Goal: Contribute content: Add original content to the website for others to see

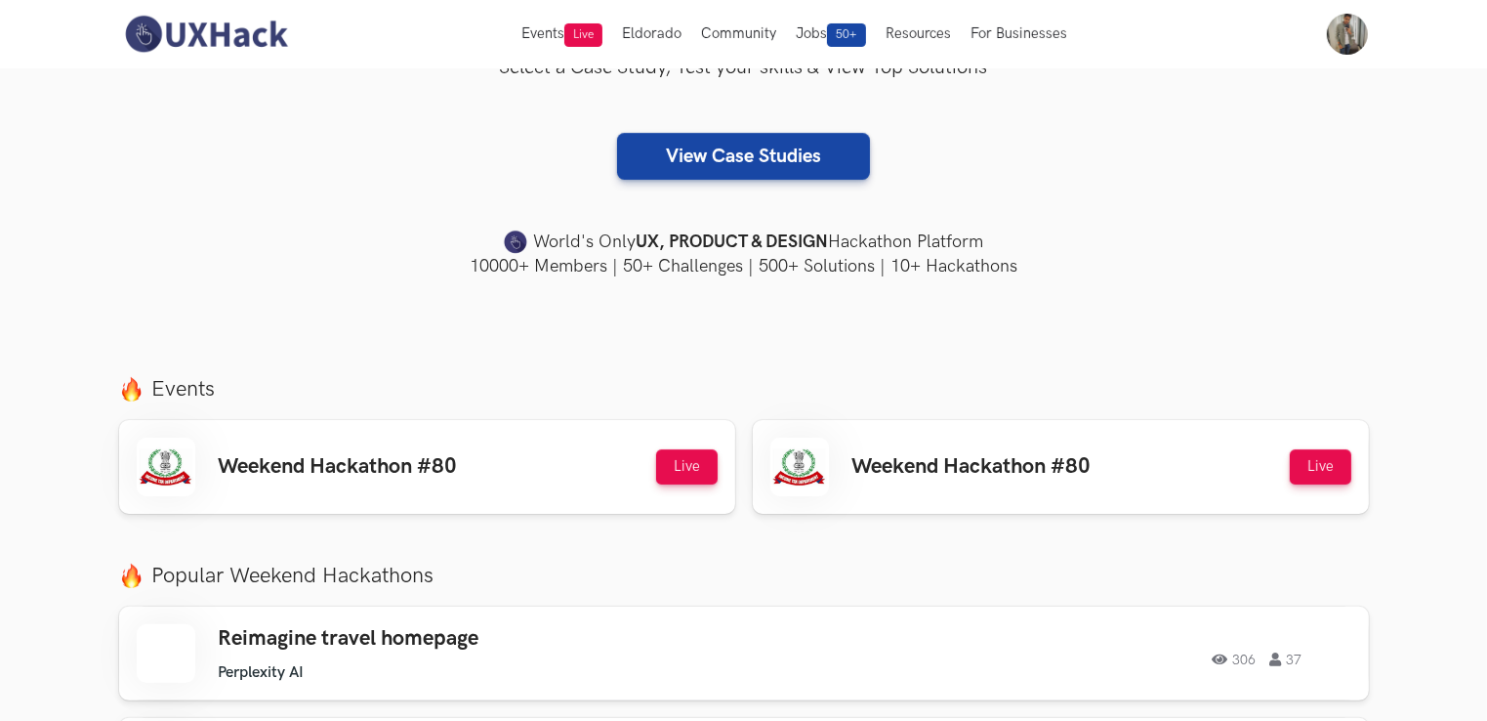
scroll to position [488, 0]
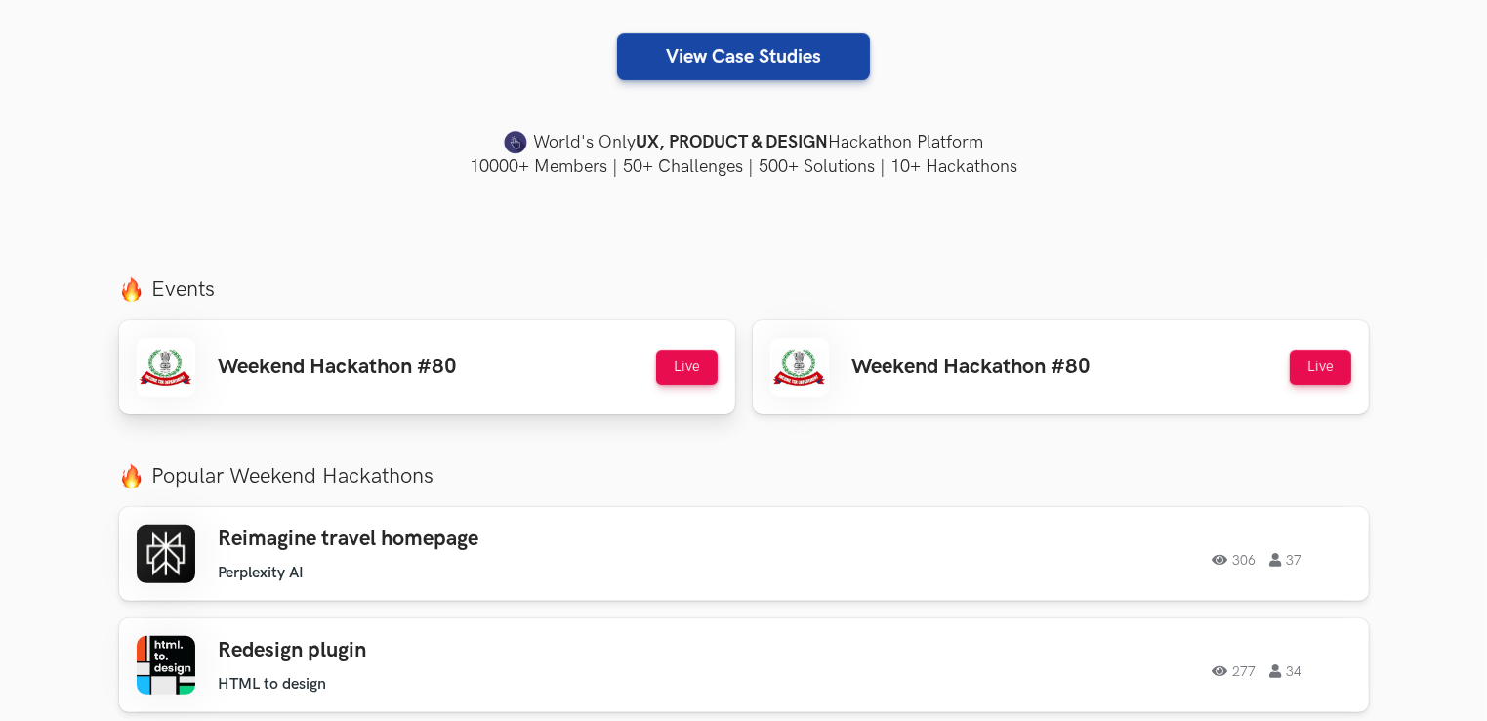
click at [484, 385] on div "Weekend Hackathon #80 Live" at bounding box center [427, 367] width 581 height 59
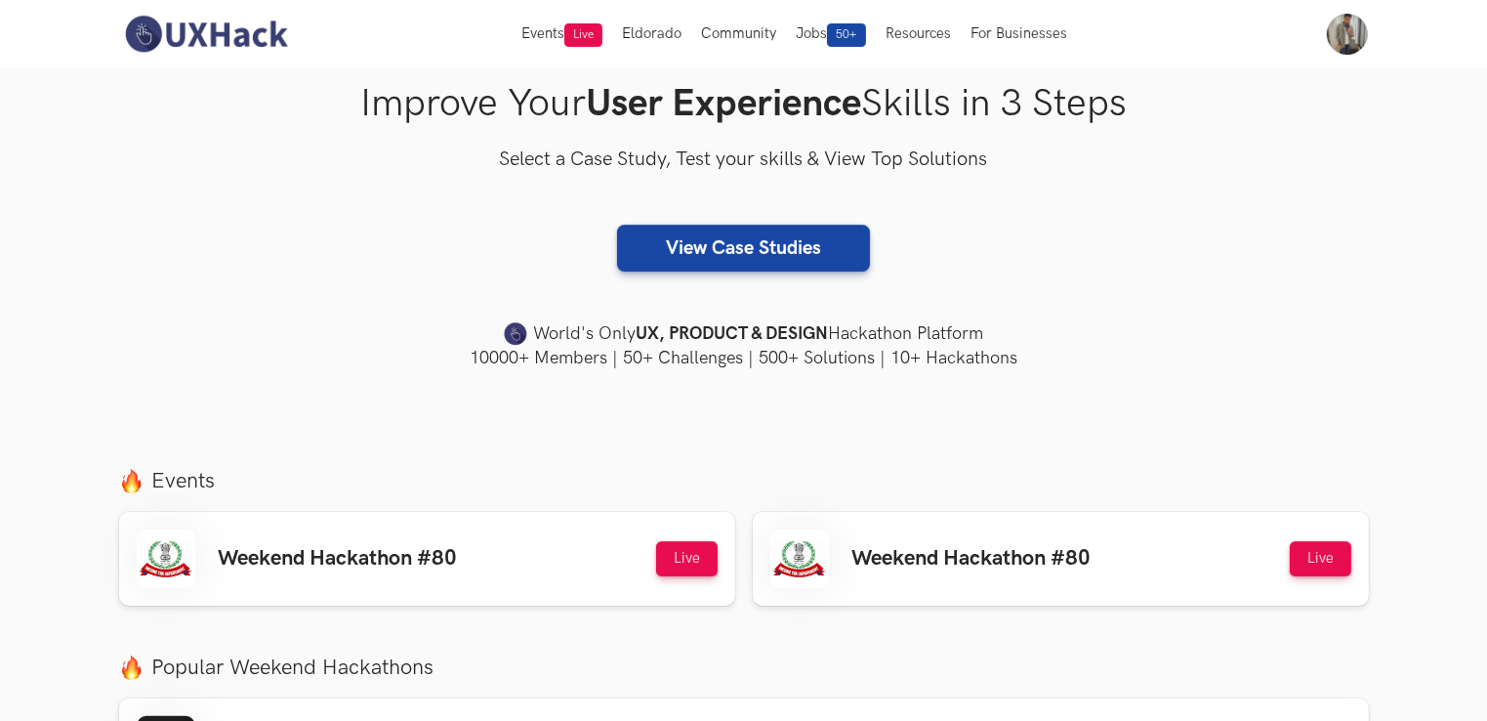
scroll to position [293, 0]
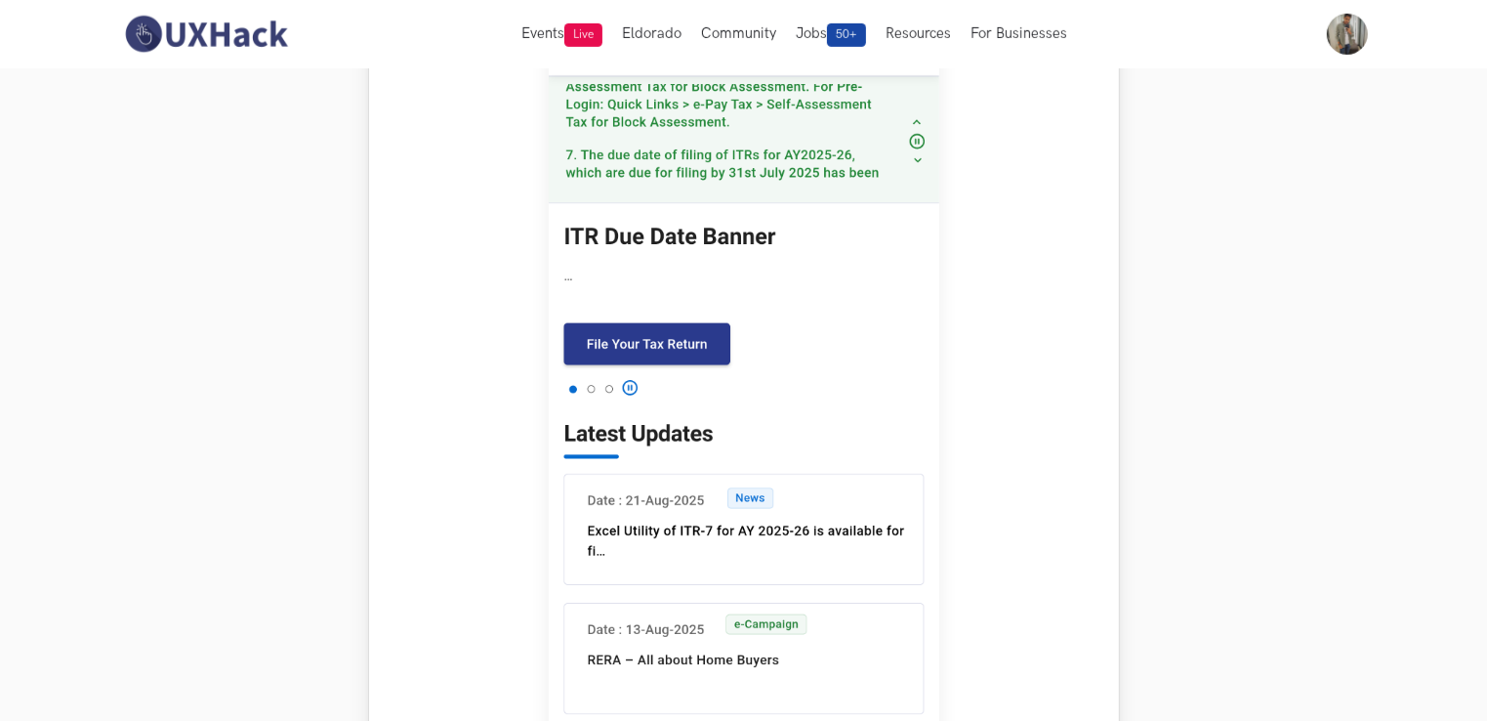
scroll to position [630, 0]
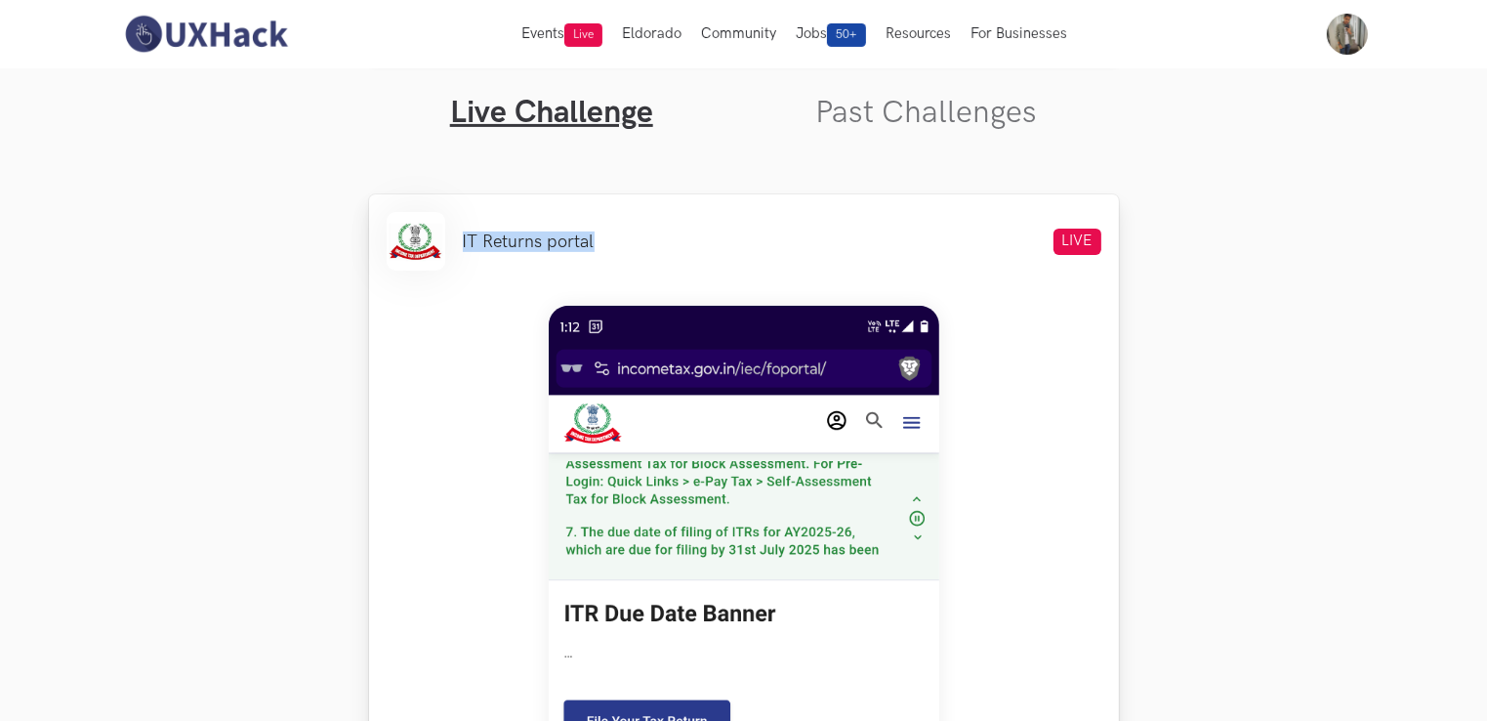
drag, startPoint x: 464, startPoint y: 241, endPoint x: 598, endPoint y: 248, distance: 133.9
click at [598, 248] on div "IT Returns portal LIVE" at bounding box center [744, 241] width 715 height 59
copy li "IT Returns portal"
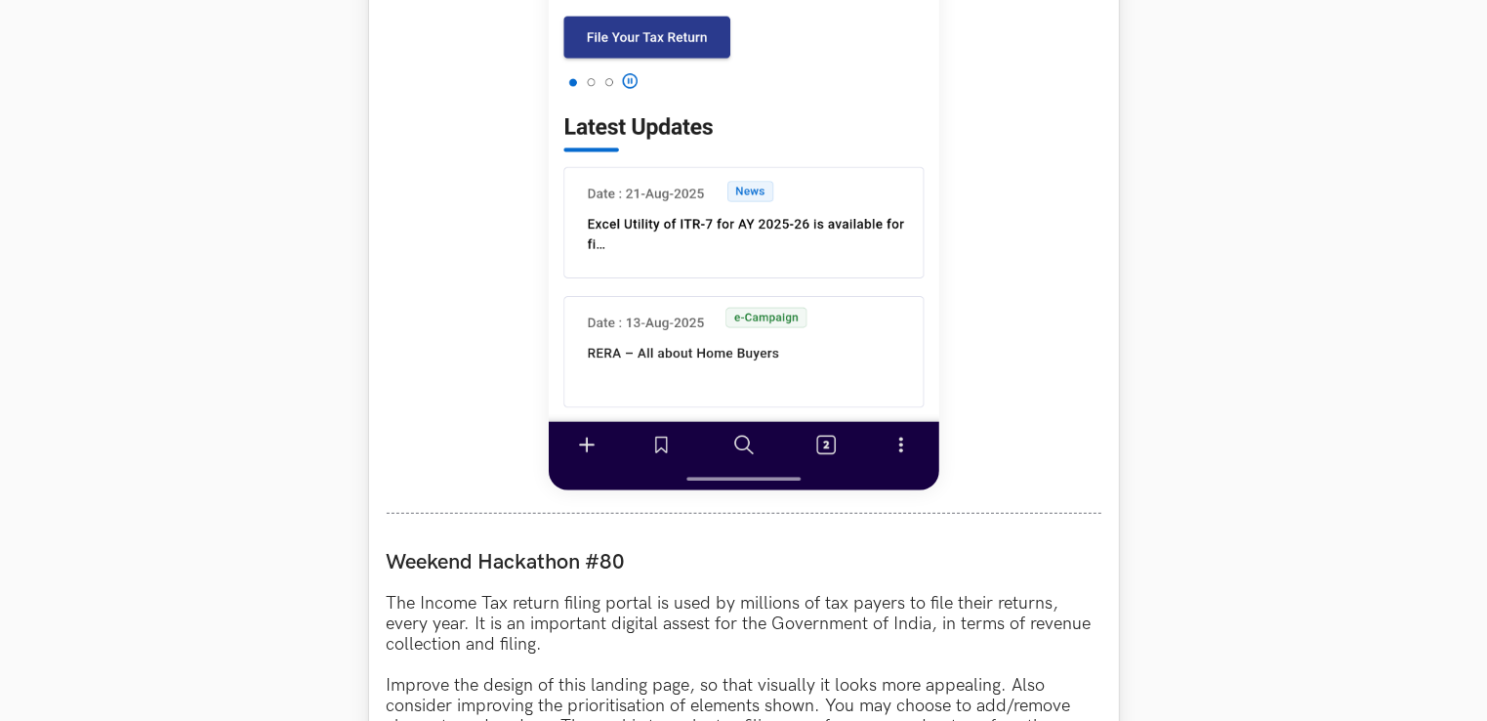
click at [458, 435] on div at bounding box center [744, 59] width 715 height 909
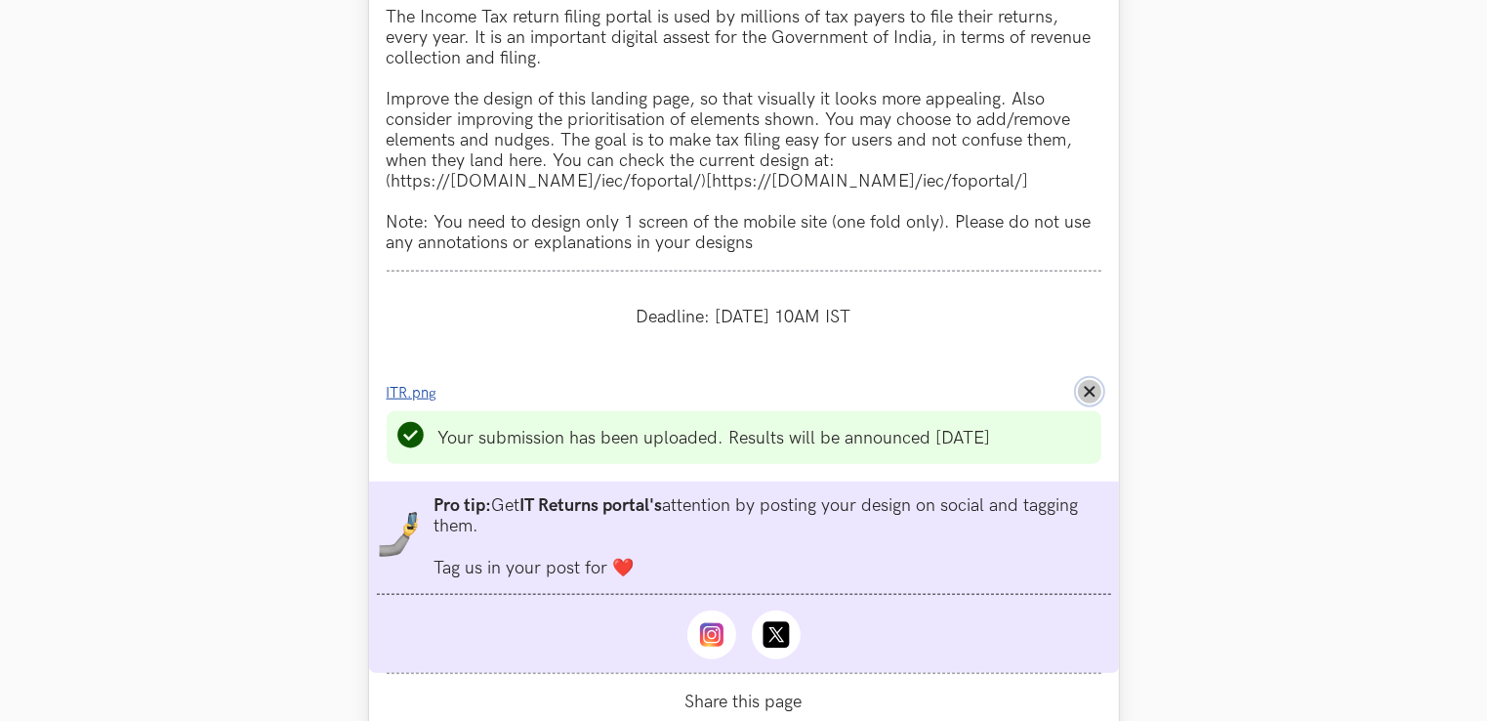
click at [1082, 395] on button "Remove File" at bounding box center [1089, 391] width 23 height 23
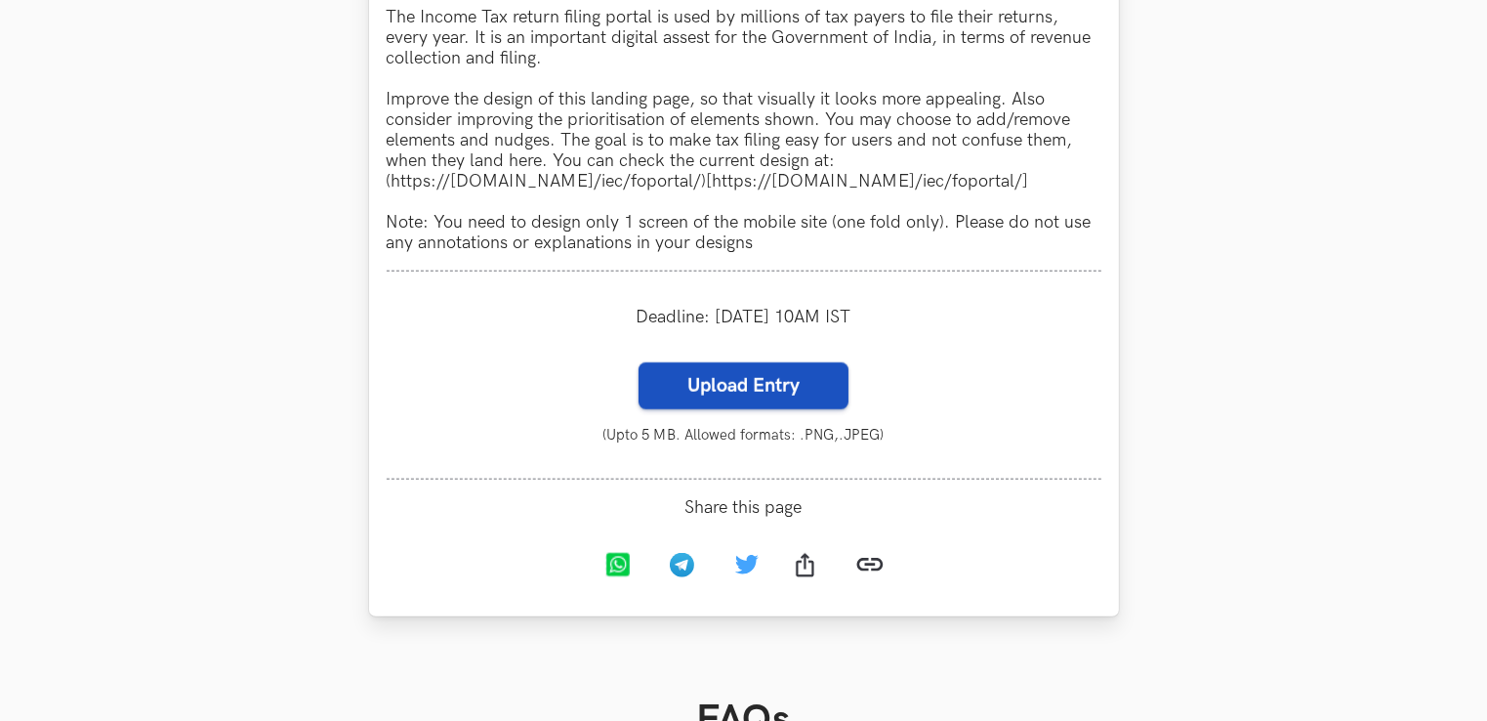
click at [781, 401] on label "Upload Entry" at bounding box center [744, 385] width 210 height 47
click at [639, 362] on input "Upload Entry" at bounding box center [638, 361] width 1 height 1
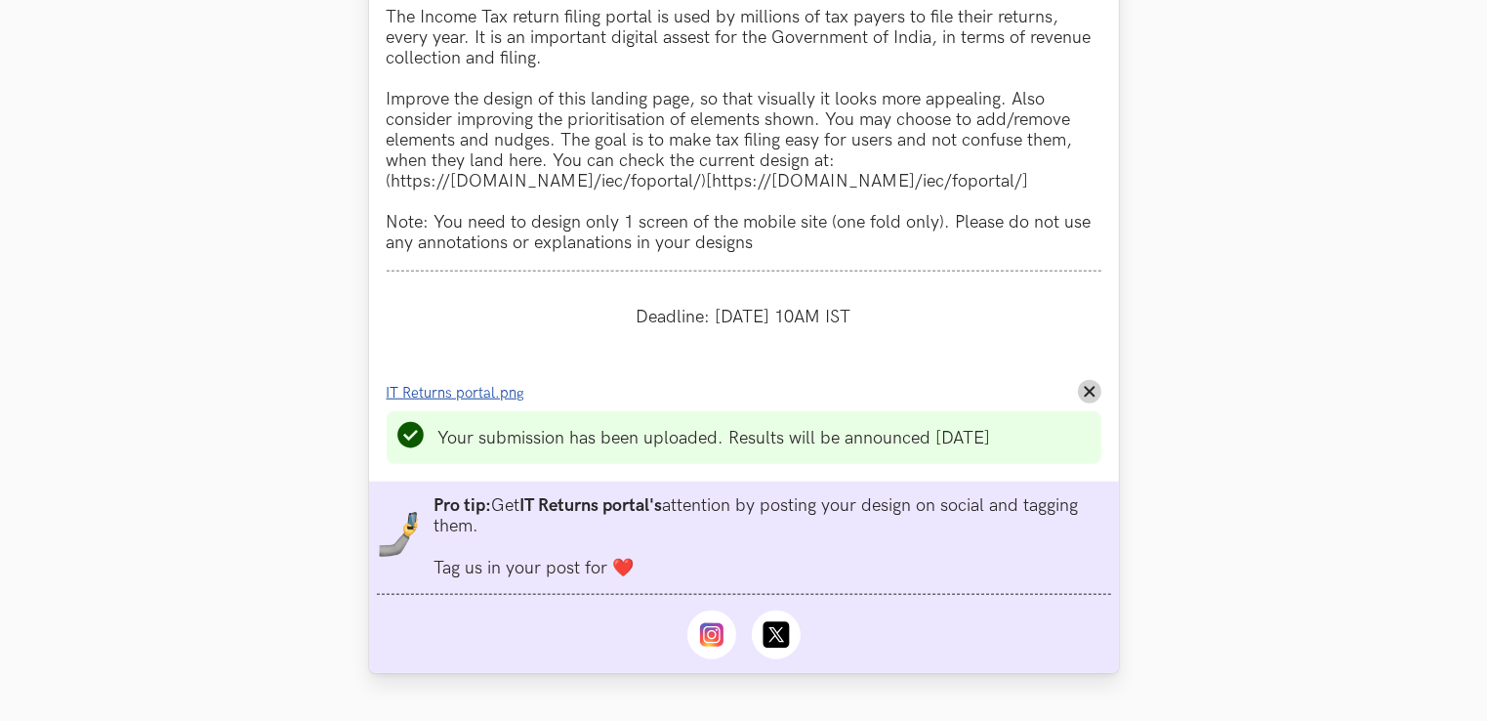
click at [469, 401] on span "IT Returns portal.png" at bounding box center [456, 393] width 139 height 17
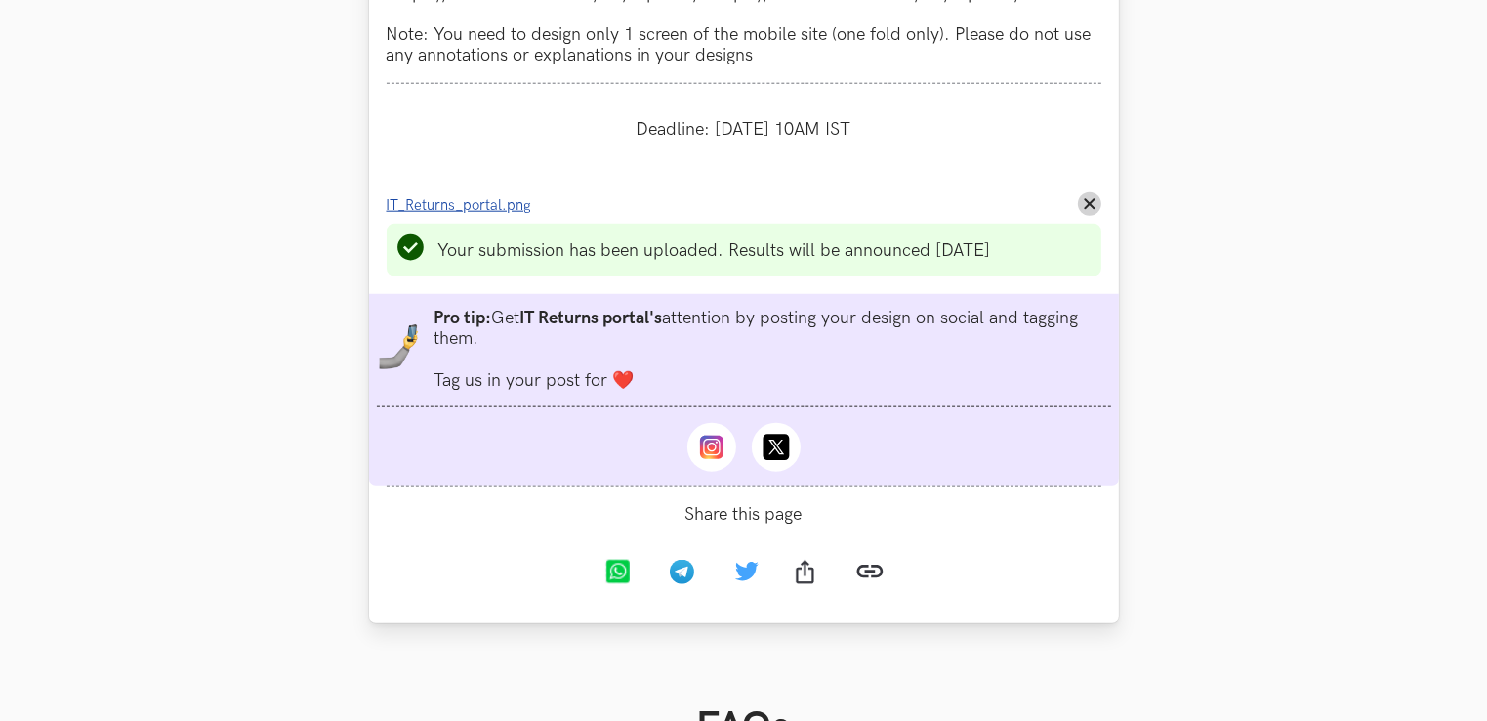
scroll to position [2094, 0]
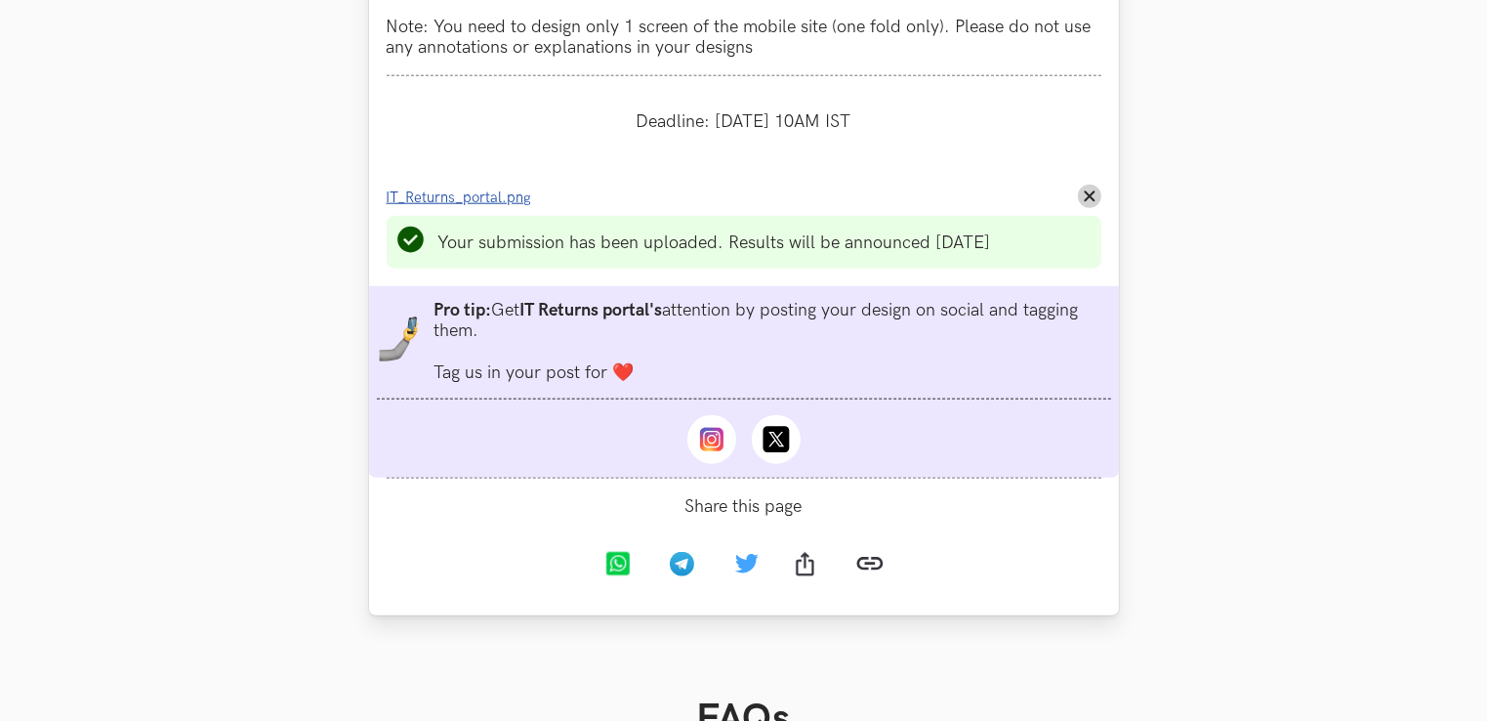
click at [492, 205] on span "IT_Returns_portal.png" at bounding box center [459, 197] width 145 height 17
click at [460, 206] on span "IT_Returns_portal.png" at bounding box center [459, 197] width 145 height 17
click at [1088, 201] on line at bounding box center [1089, 196] width 9 height 9
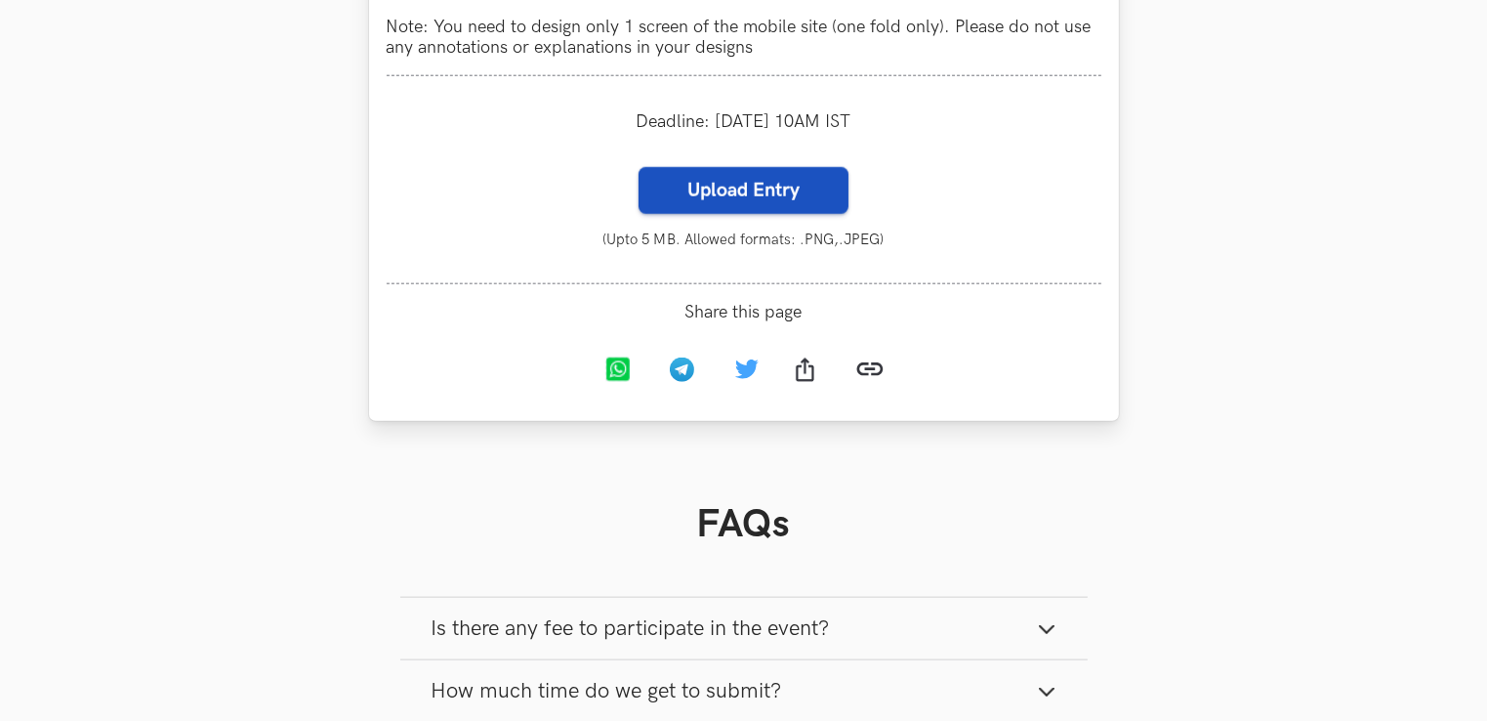
click at [752, 214] on label "Upload Entry" at bounding box center [744, 190] width 210 height 47
click at [639, 167] on input "Upload Entry" at bounding box center [638, 166] width 1 height 1
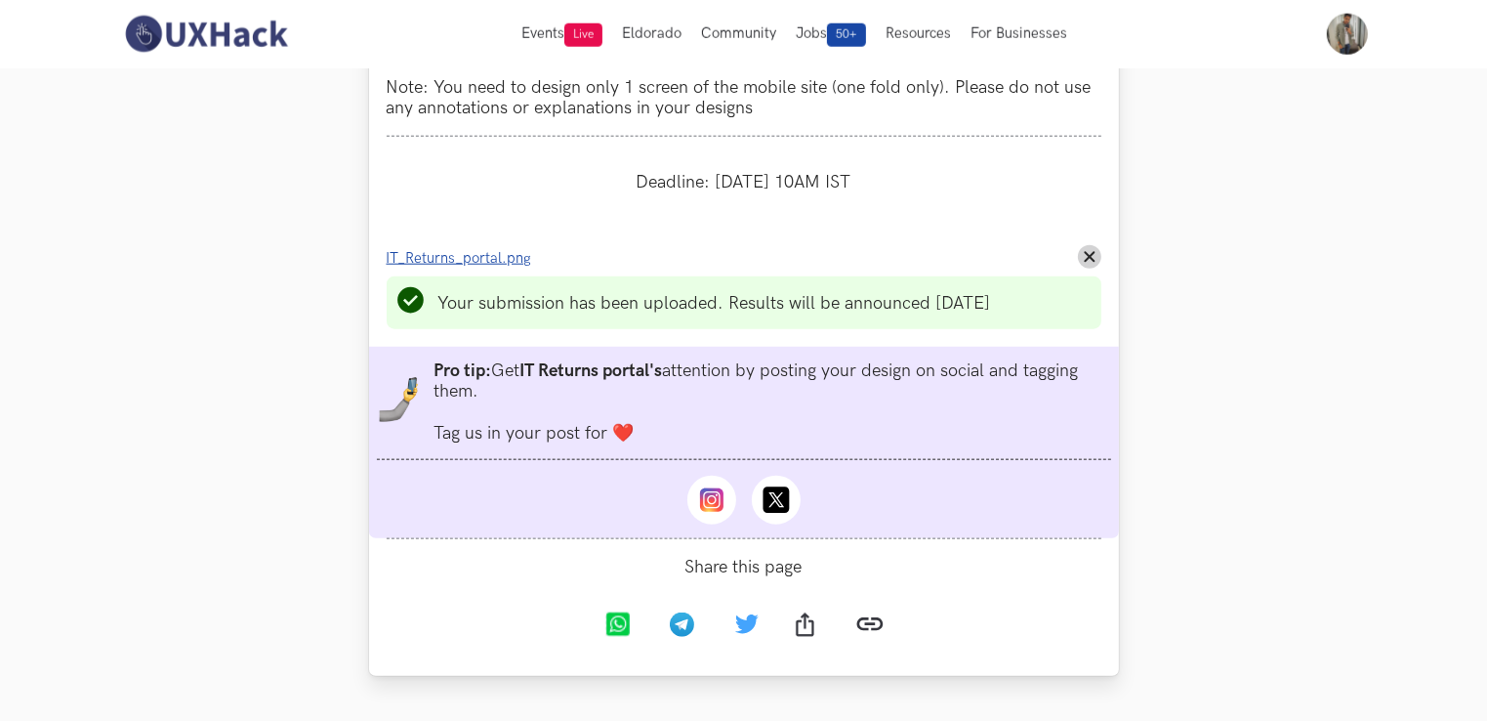
click at [441, 259] on span "IT_Returns_portal.png" at bounding box center [459, 258] width 145 height 17
click at [1090, 257] on icon "Remove File" at bounding box center [1090, 257] width 12 height 12
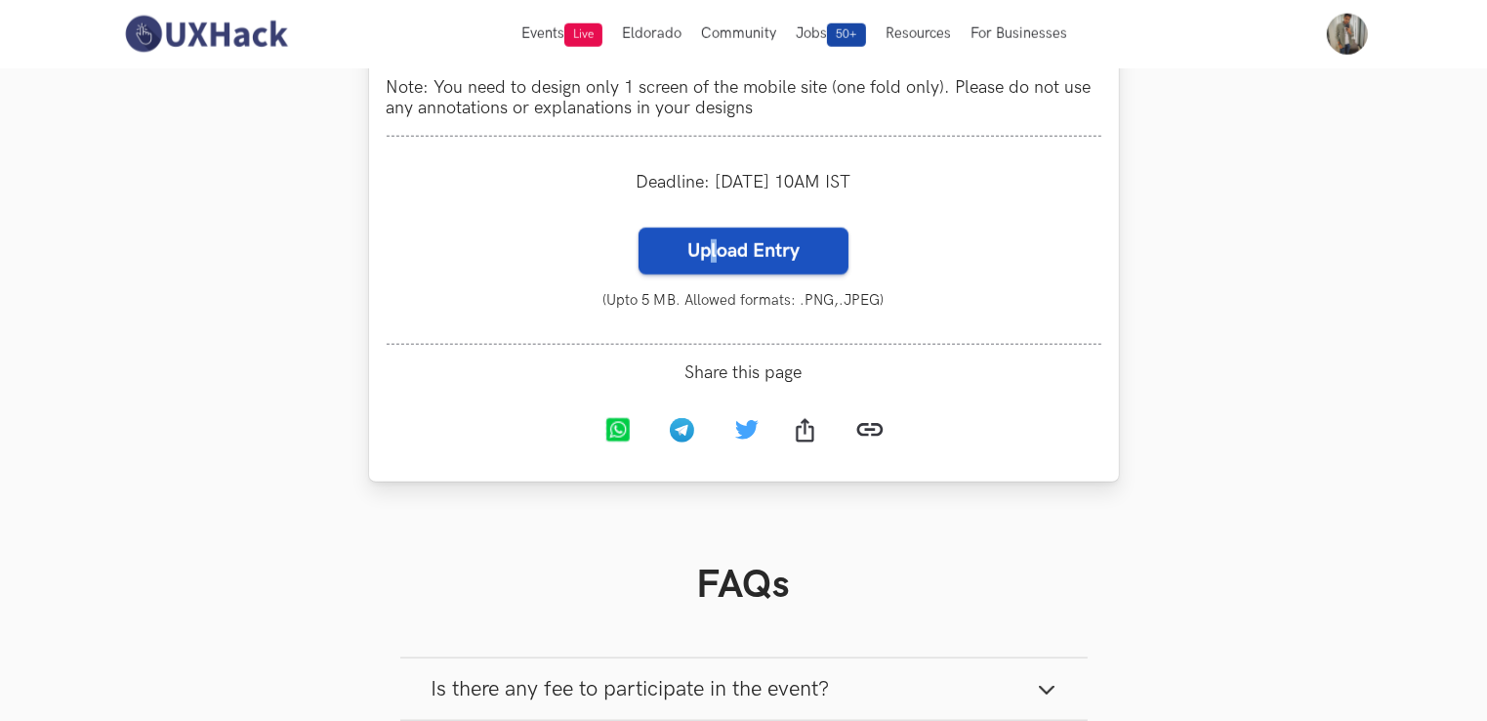
click at [712, 253] on label "Upload Entry" at bounding box center [744, 251] width 210 height 47
click at [677, 246] on label "Upload Entry" at bounding box center [744, 251] width 210 height 47
click at [639, 228] on input "Upload Entry" at bounding box center [638, 227] width 1 height 1
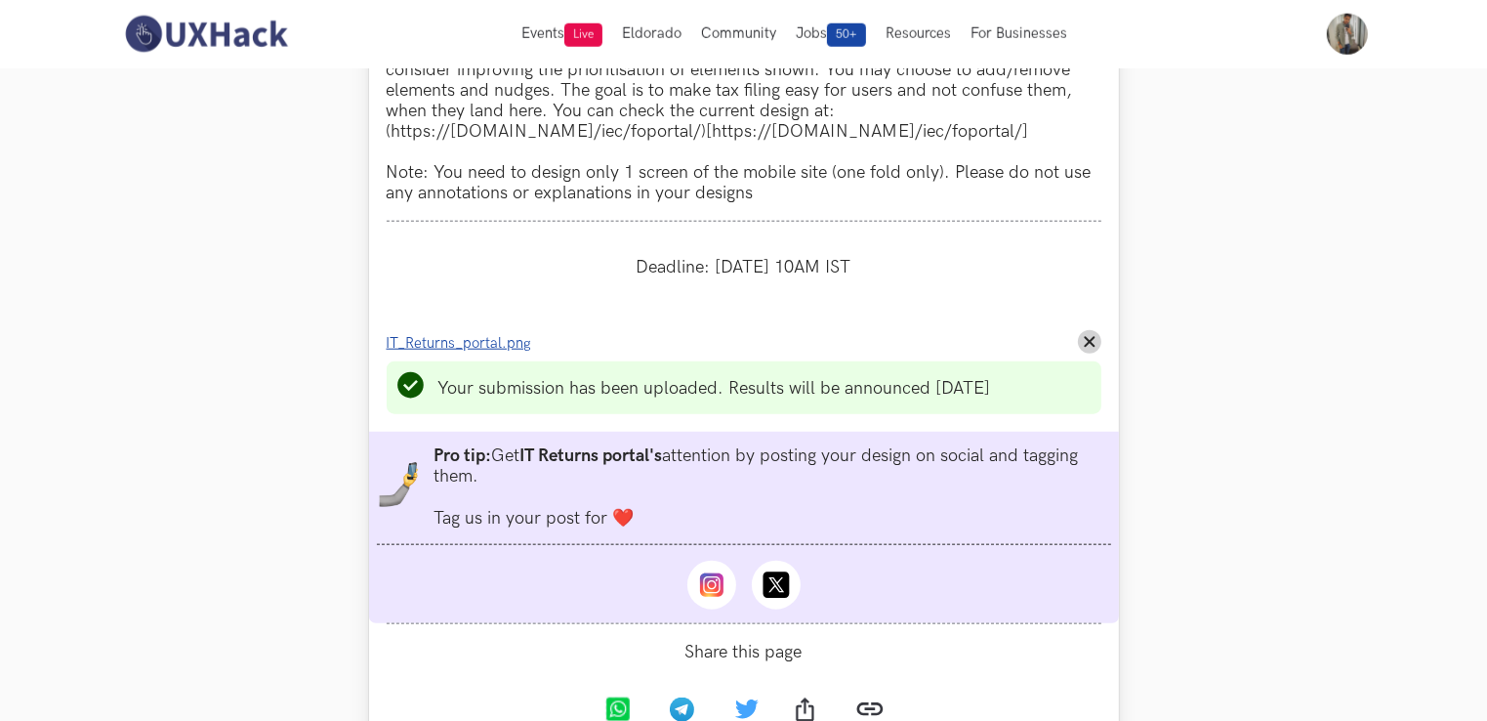
click at [513, 352] on span "IT_Returns_portal.png" at bounding box center [459, 343] width 145 height 17
click at [1094, 348] on icon "Remove File" at bounding box center [1090, 342] width 12 height 12
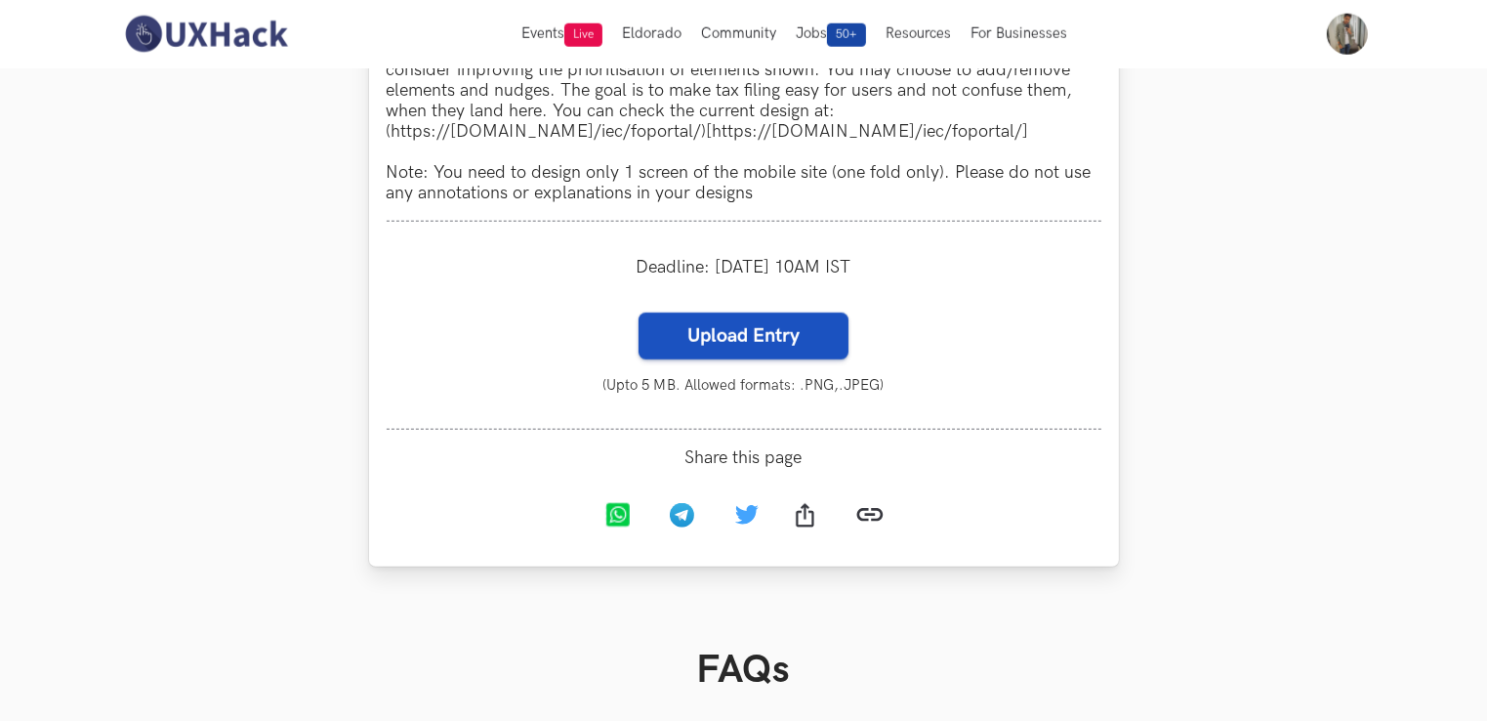
click at [779, 352] on label "Upload Entry" at bounding box center [744, 335] width 210 height 47
click at [639, 312] on input "Upload Entry" at bounding box center [638, 311] width 1 height 1
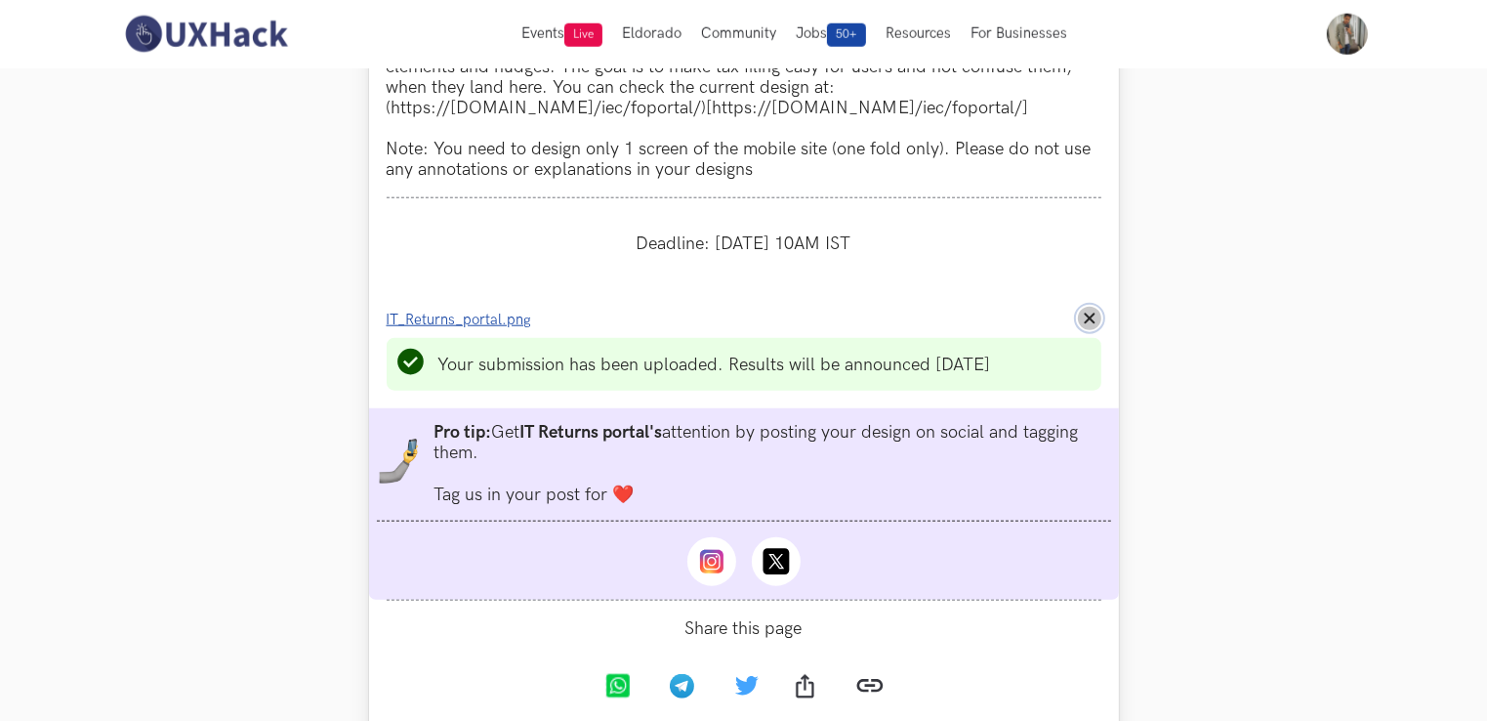
click at [1090, 314] on button "Remove File" at bounding box center [1089, 318] width 23 height 23
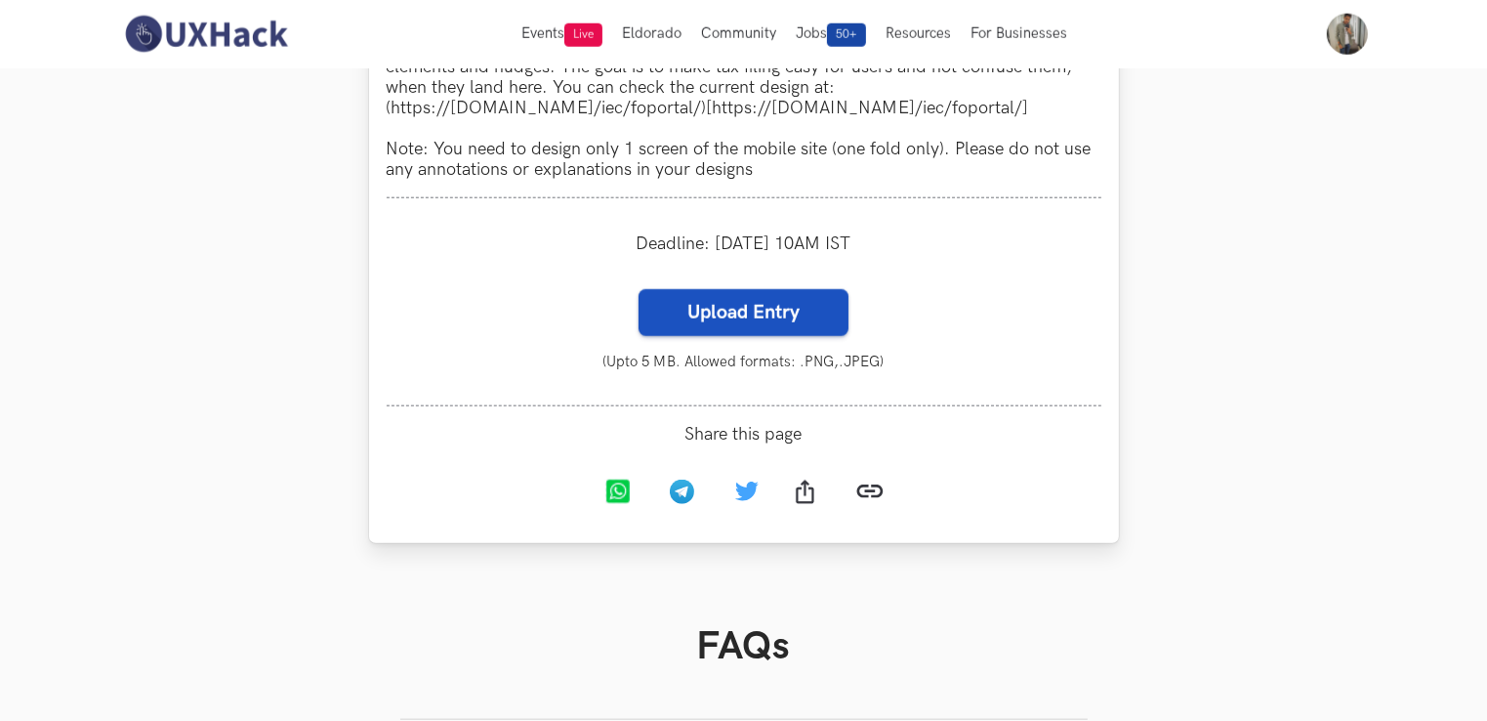
click at [791, 317] on label "Upload Entry" at bounding box center [744, 312] width 210 height 47
click at [639, 289] on input "Upload Entry" at bounding box center [638, 288] width 1 height 1
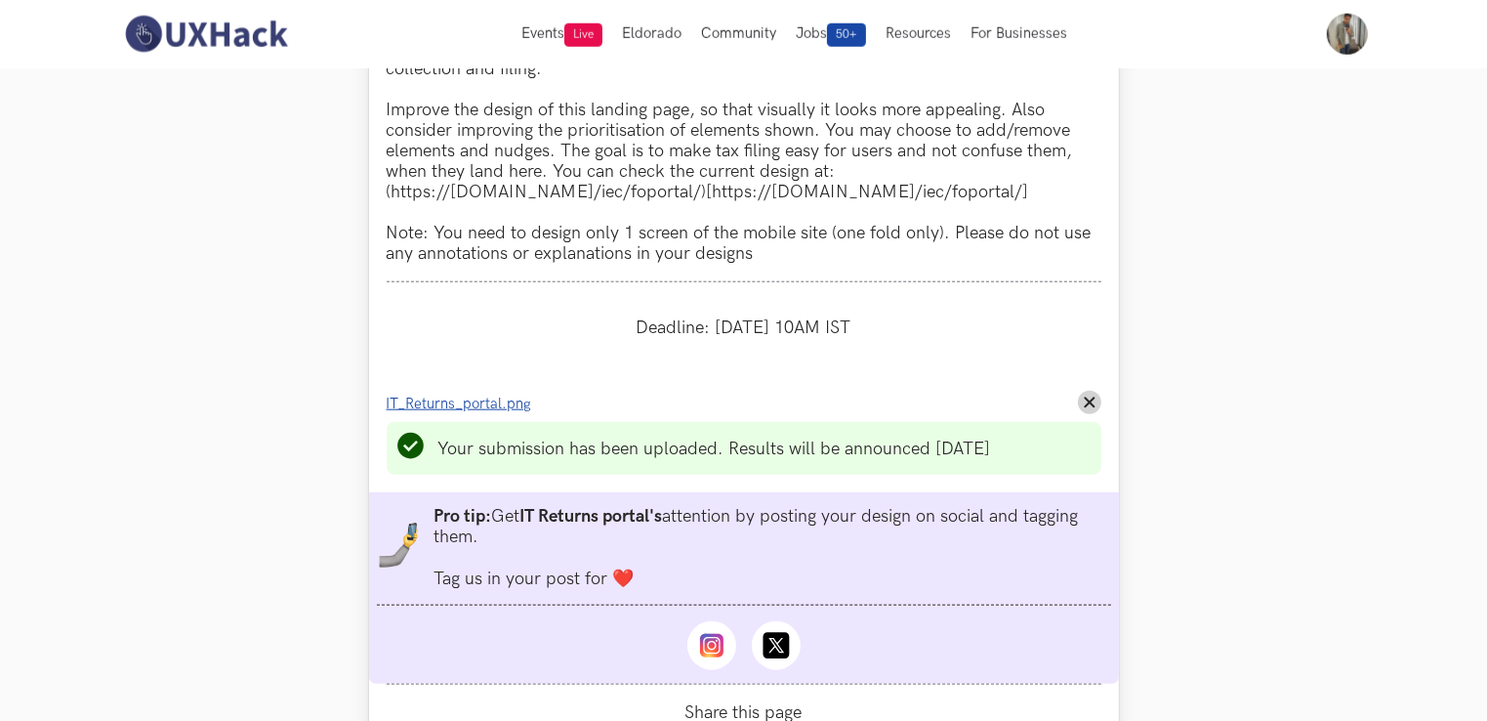
click at [510, 409] on span "IT_Returns_portal.png" at bounding box center [459, 403] width 145 height 17
click at [1086, 404] on line at bounding box center [1089, 402] width 9 height 9
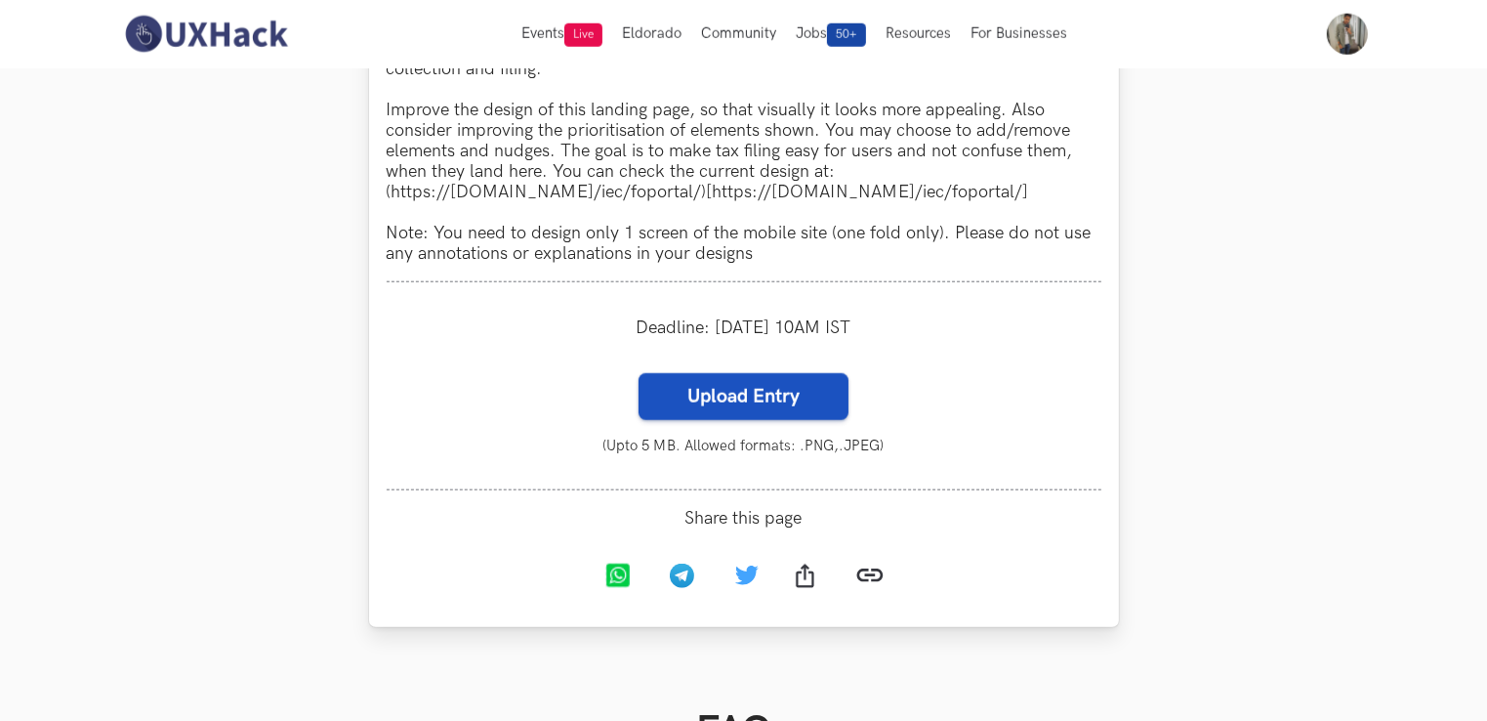
click at [764, 405] on label "Upload Entry" at bounding box center [744, 396] width 210 height 47
click at [639, 373] on input "Upload Entry" at bounding box center [638, 372] width 1 height 1
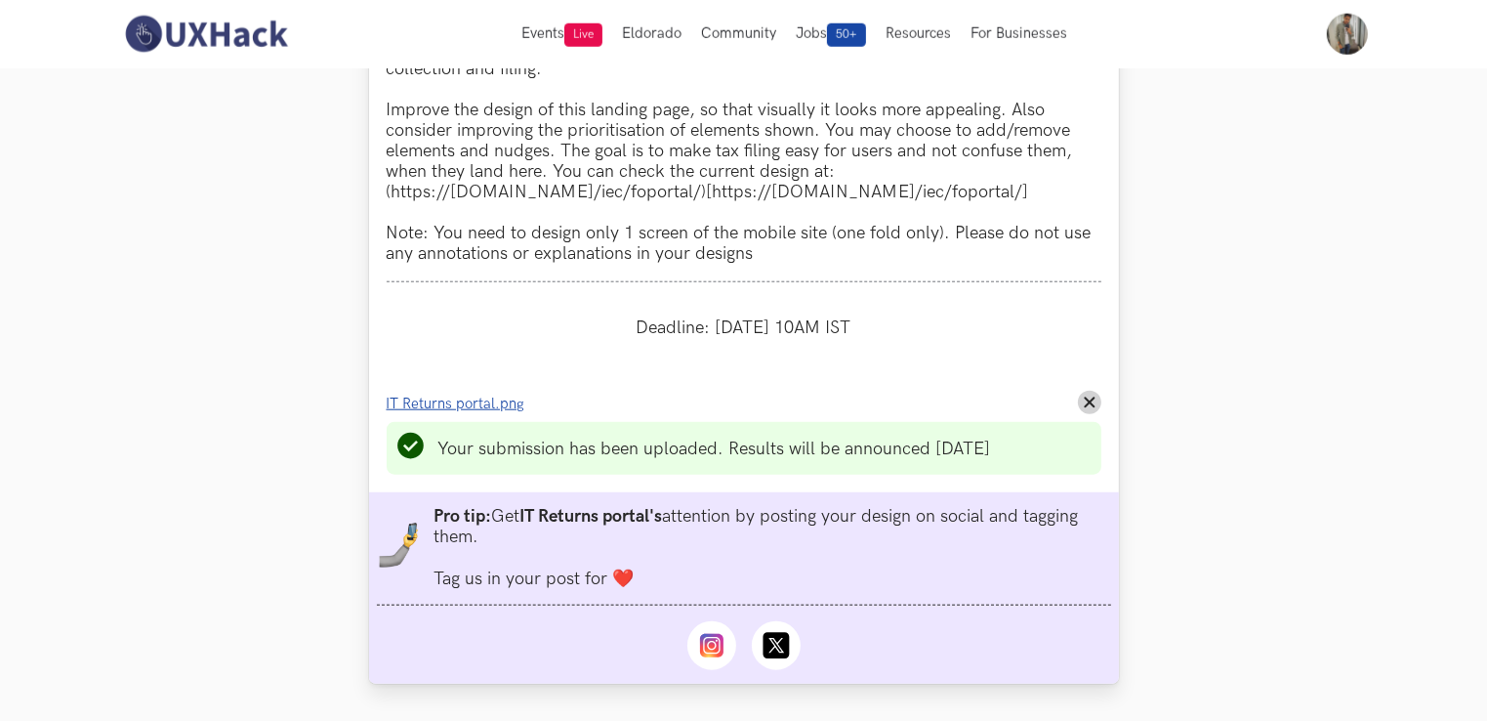
click at [500, 412] on span "IT Returns portal.png" at bounding box center [456, 403] width 139 height 17
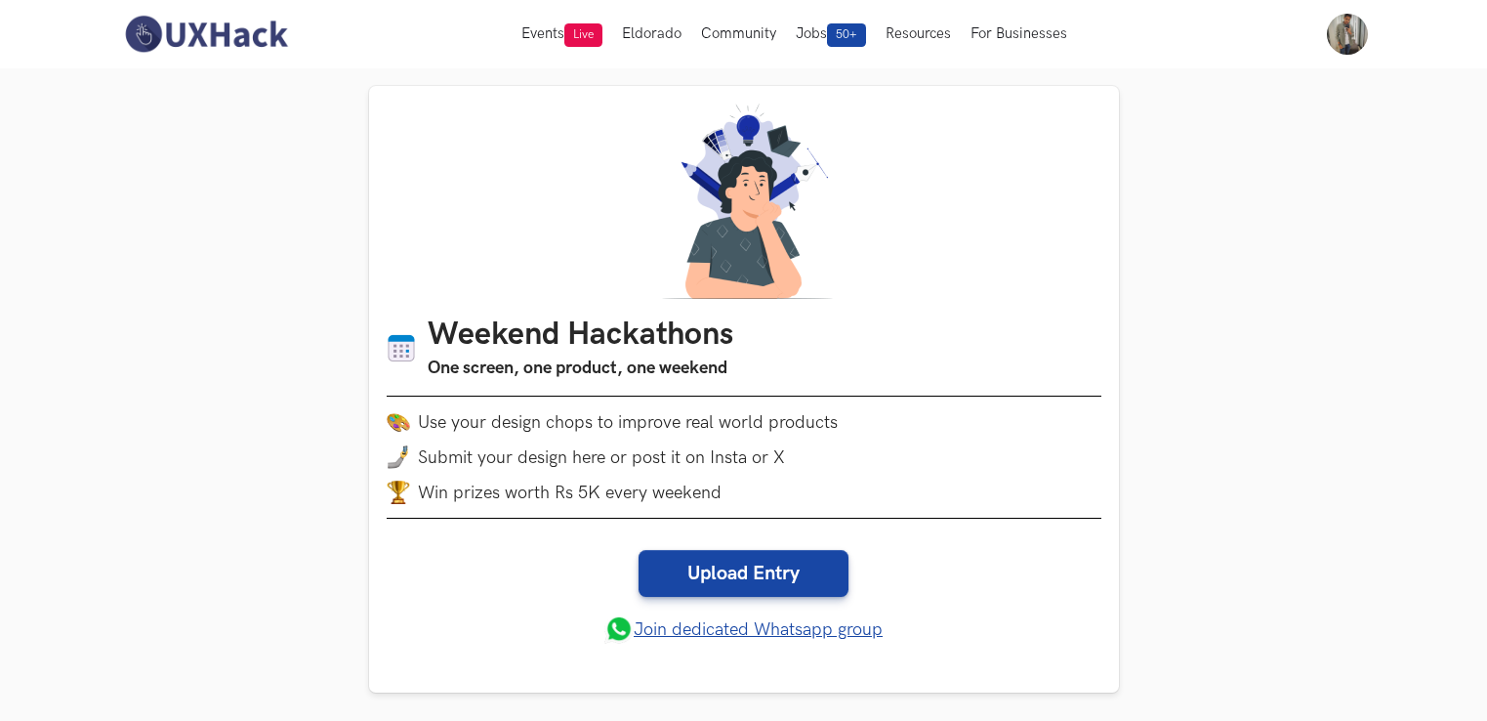
scroll to position [1888, 0]
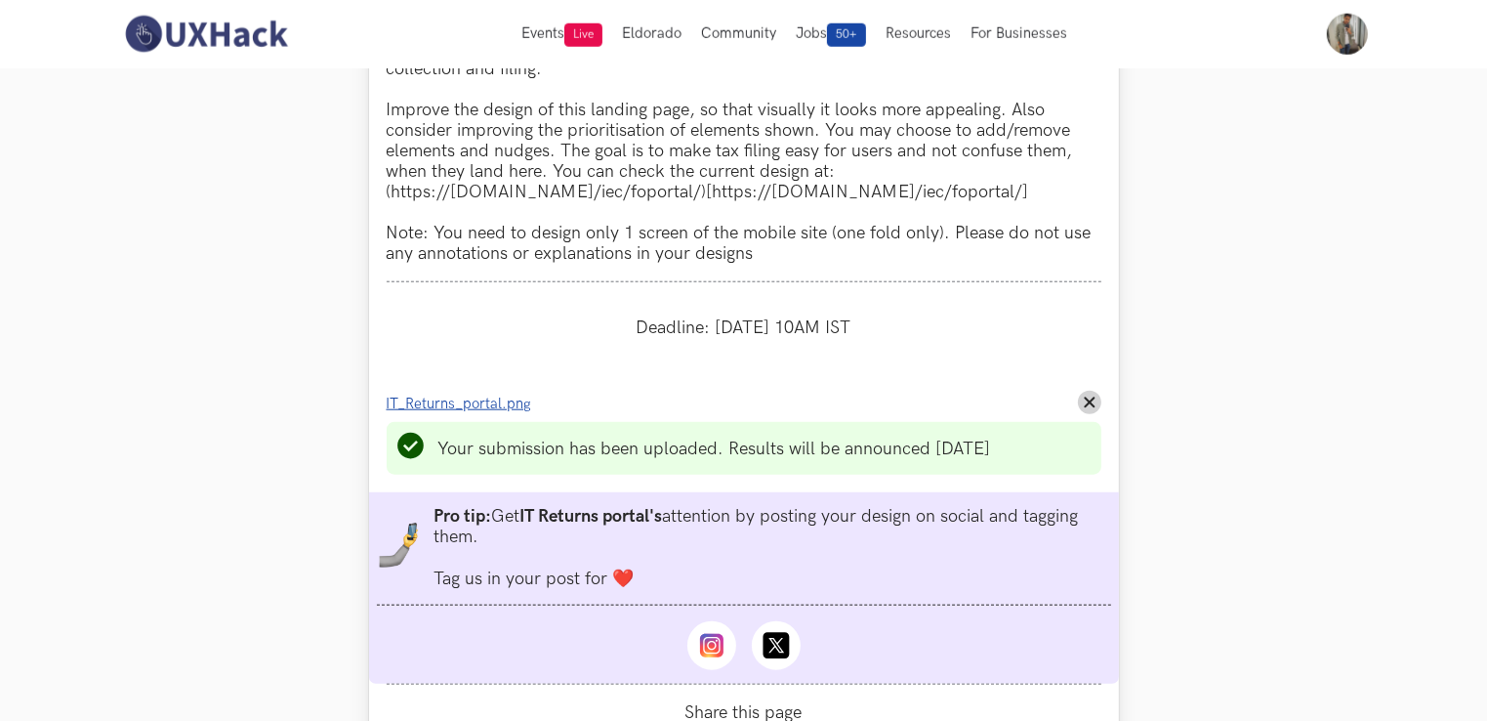
drag, startPoint x: 0, startPoint y: 0, endPoint x: 492, endPoint y: 411, distance: 641.2
click at [492, 411] on span "IT_Returns_portal.png" at bounding box center [459, 403] width 145 height 17
click at [463, 397] on link "IT_Returns_portal.png" at bounding box center [465, 403] width 157 height 21
click at [1078, 414] on li "Progress value is 100% IT_Returns_portal.png Remove File" at bounding box center [744, 402] width 715 height 23
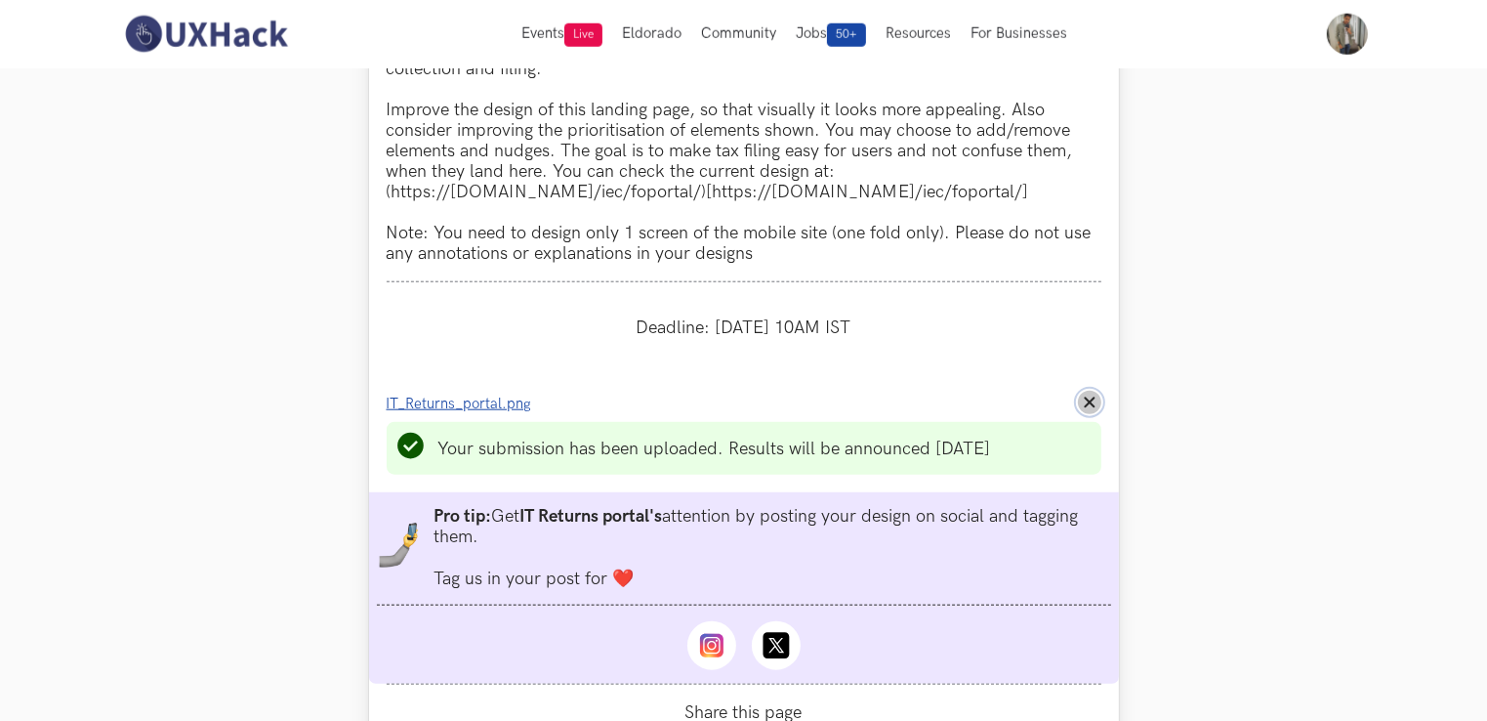
click at [1094, 407] on line at bounding box center [1089, 402] width 9 height 9
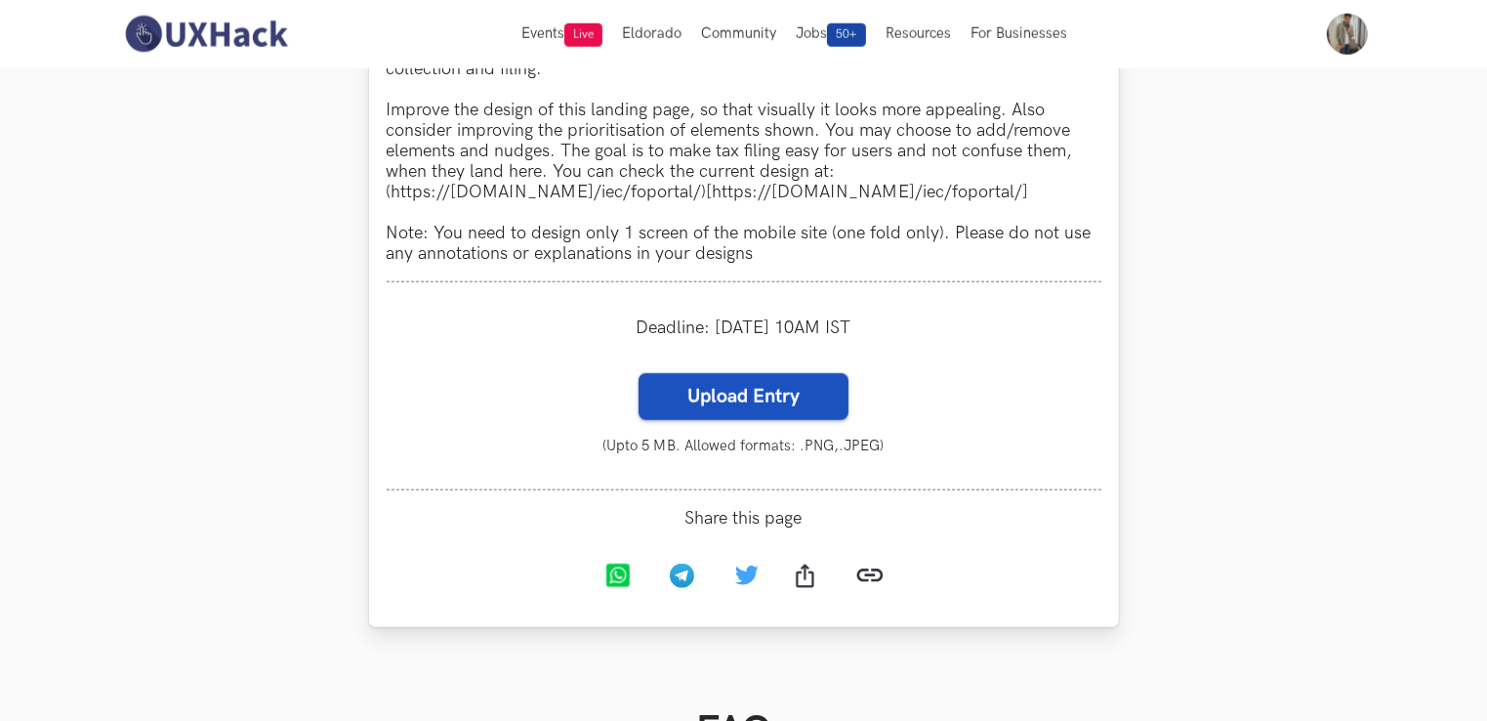
click at [705, 409] on label "Upload Entry" at bounding box center [744, 396] width 210 height 47
click at [639, 373] on input "Upload Entry" at bounding box center [638, 372] width 1 height 1
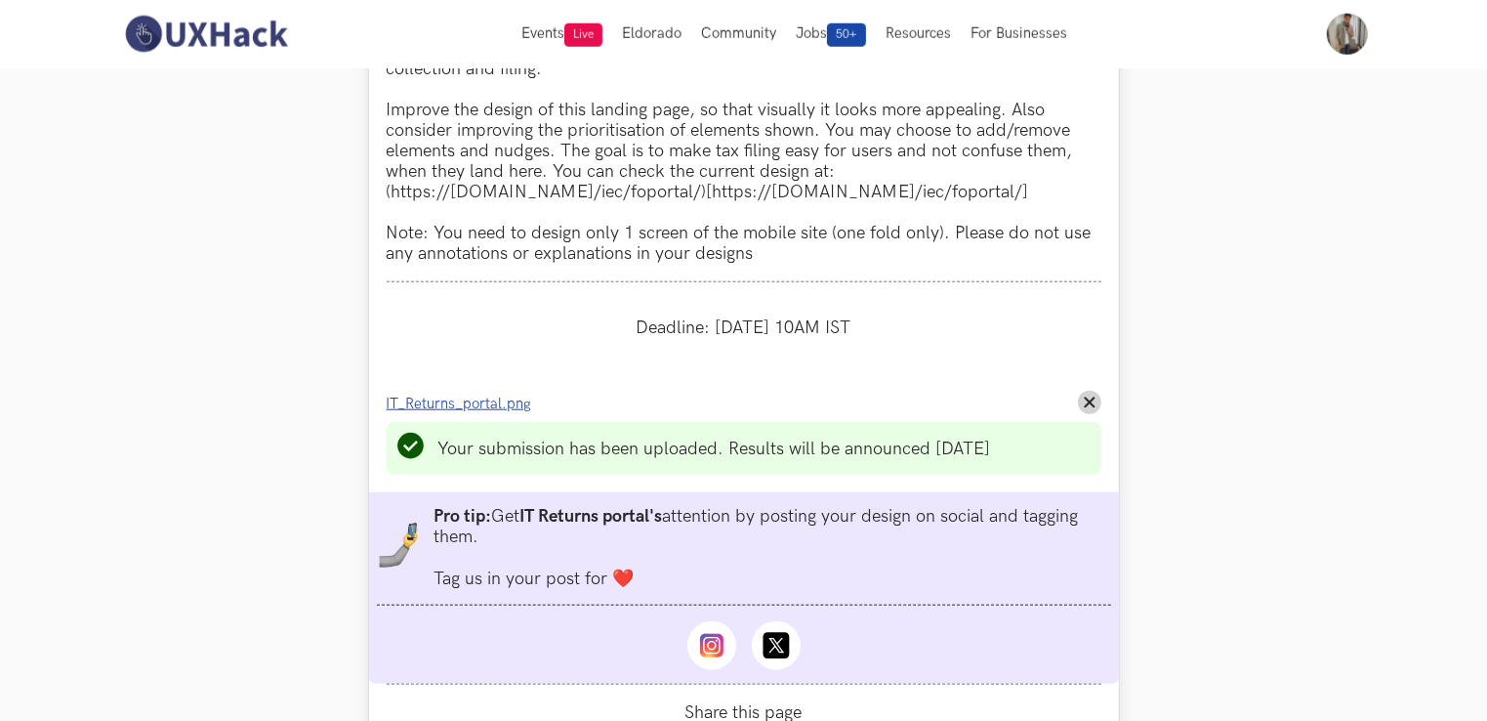
click at [498, 412] on span "IT_Returns_portal.png" at bounding box center [459, 403] width 145 height 17
